Goal: Browse casually

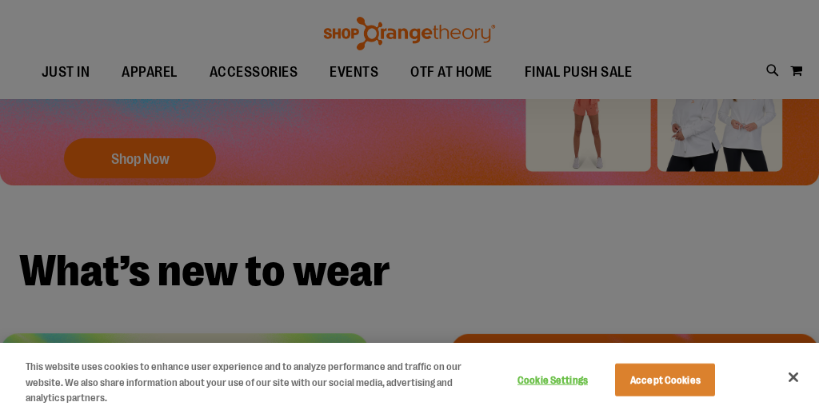
scroll to position [288, 0]
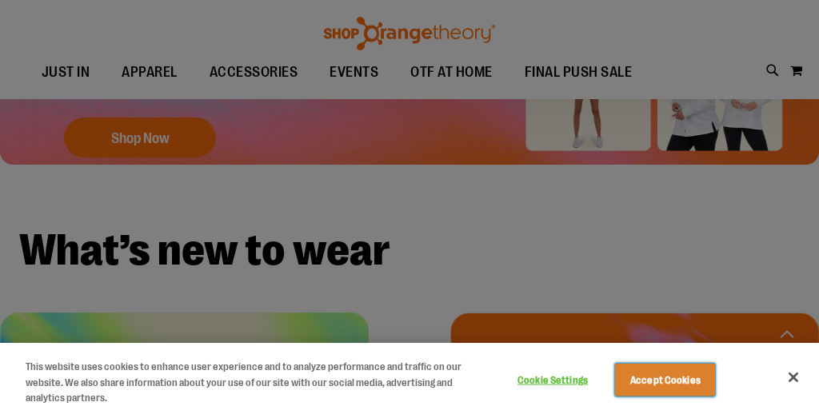
click at [690, 388] on button "Accept Cookies" at bounding box center [665, 380] width 100 height 34
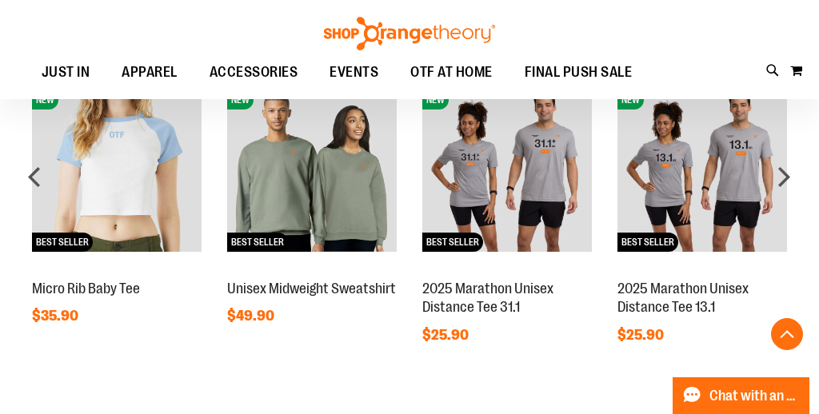
scroll to position [1114, 0]
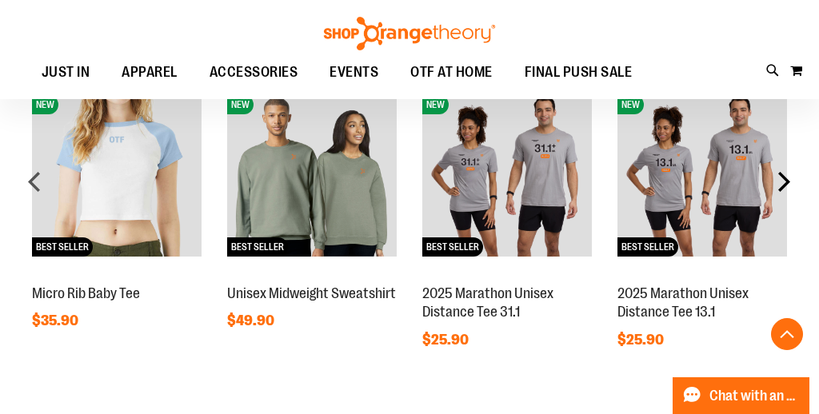
click at [787, 184] on div "next" at bounding box center [784, 182] width 32 height 32
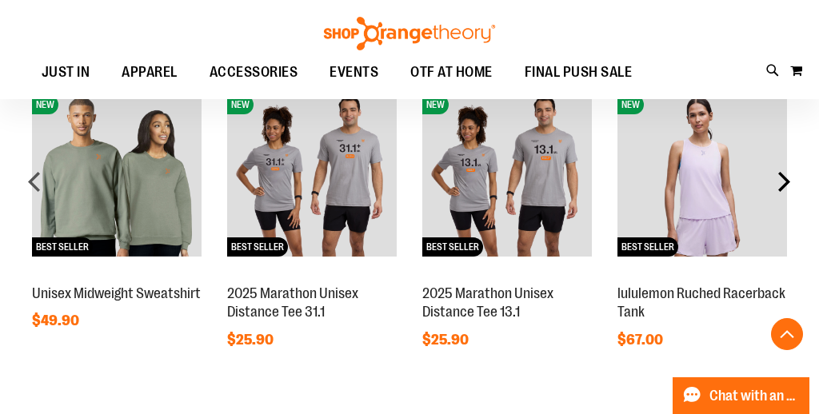
click at [787, 184] on div "next" at bounding box center [784, 182] width 32 height 32
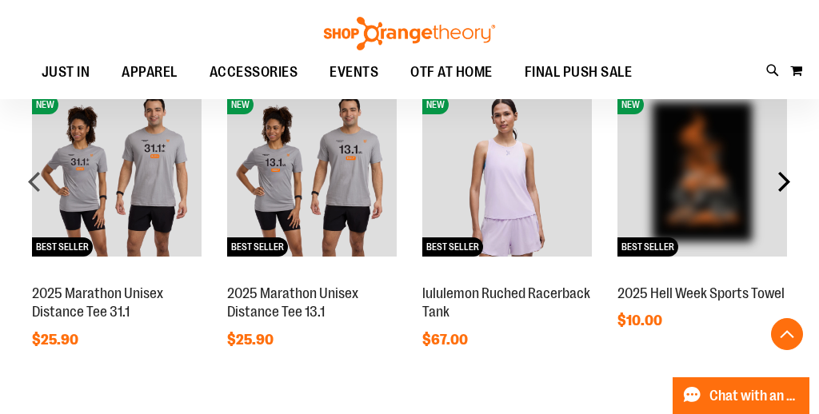
click at [787, 184] on div "next" at bounding box center [784, 182] width 32 height 32
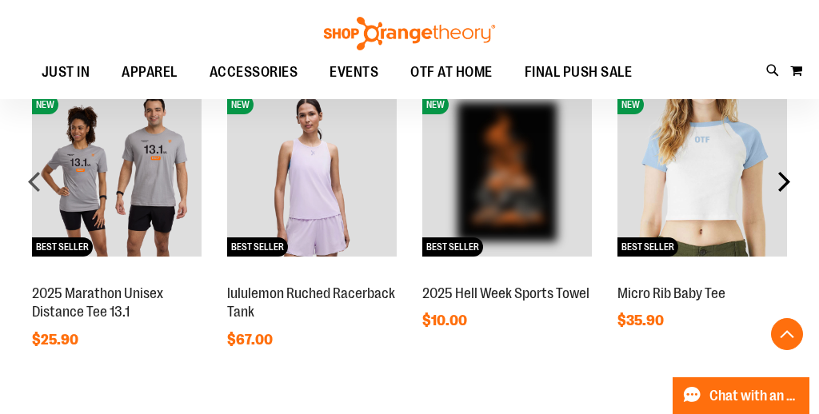
click at [787, 184] on div "next" at bounding box center [784, 182] width 32 height 32
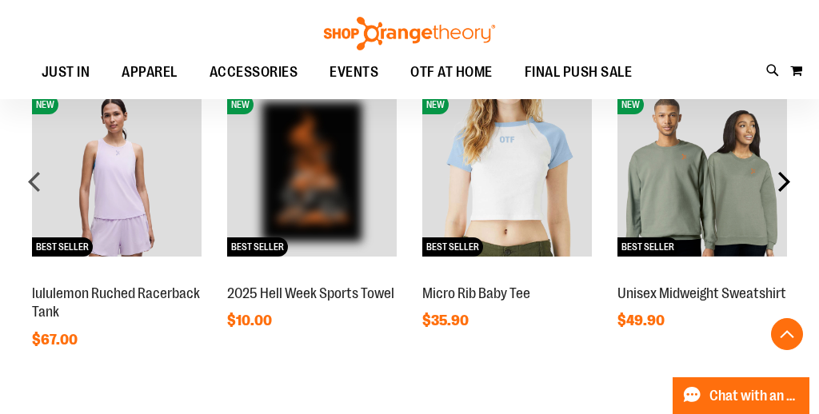
click at [787, 184] on div "next" at bounding box center [784, 182] width 32 height 32
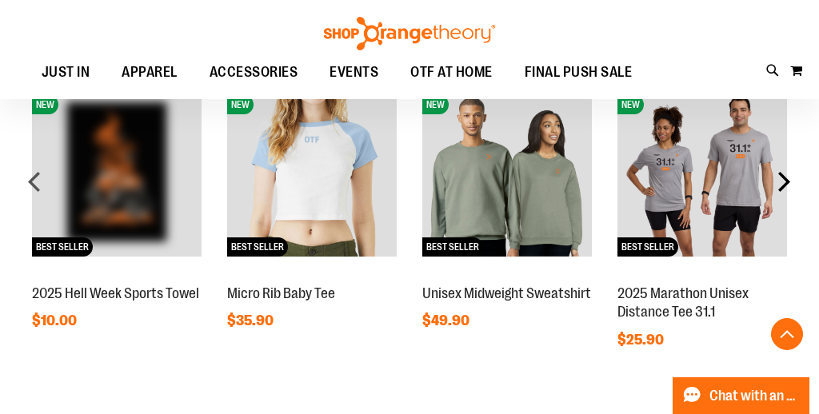
click at [787, 184] on div "next" at bounding box center [784, 182] width 32 height 32
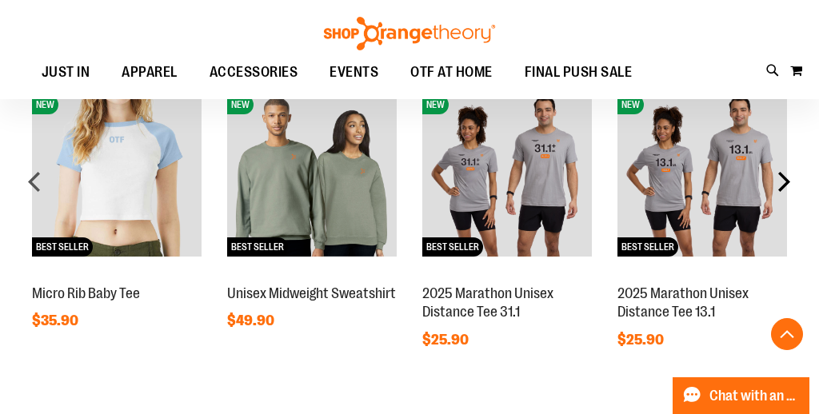
click at [787, 184] on div "next" at bounding box center [784, 182] width 32 height 32
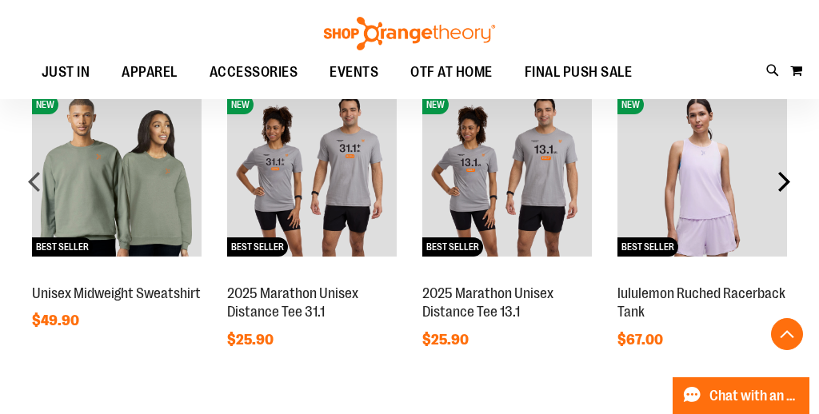
click at [787, 184] on div "next" at bounding box center [784, 182] width 32 height 32
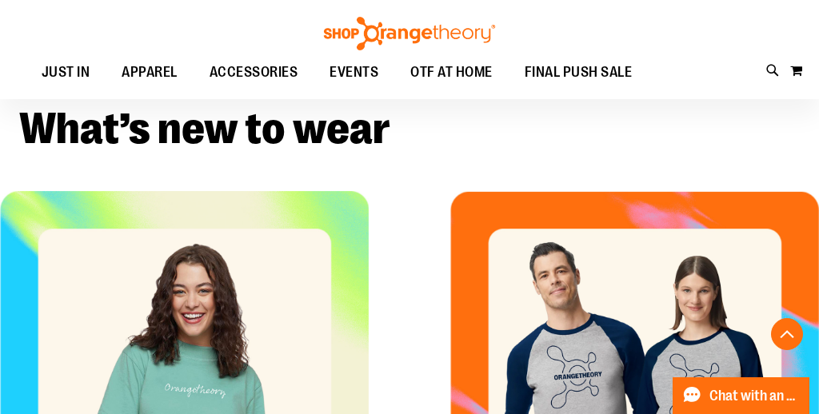
scroll to position [525, 0]
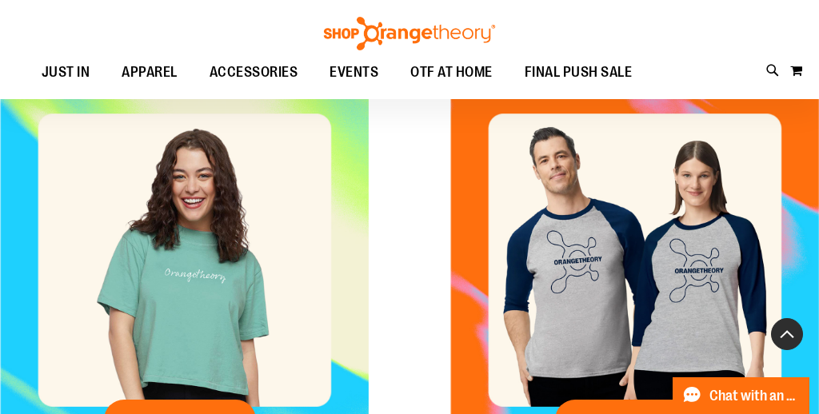
click at [789, 331] on button "Back To Top" at bounding box center [787, 334] width 32 height 32
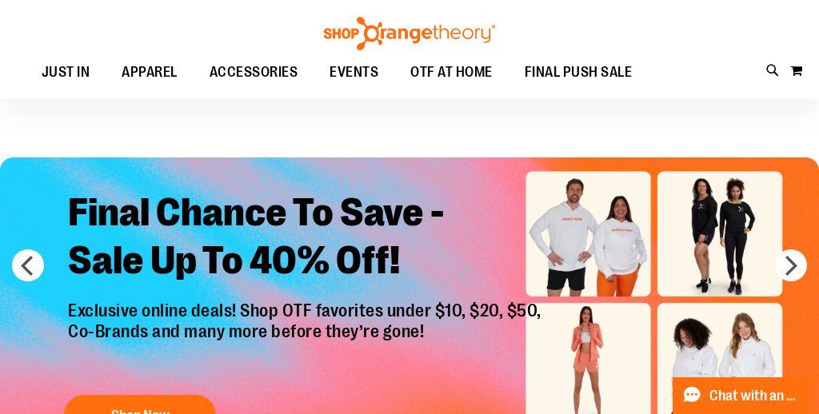
scroll to position [0, 0]
